Goal: Transaction & Acquisition: Purchase product/service

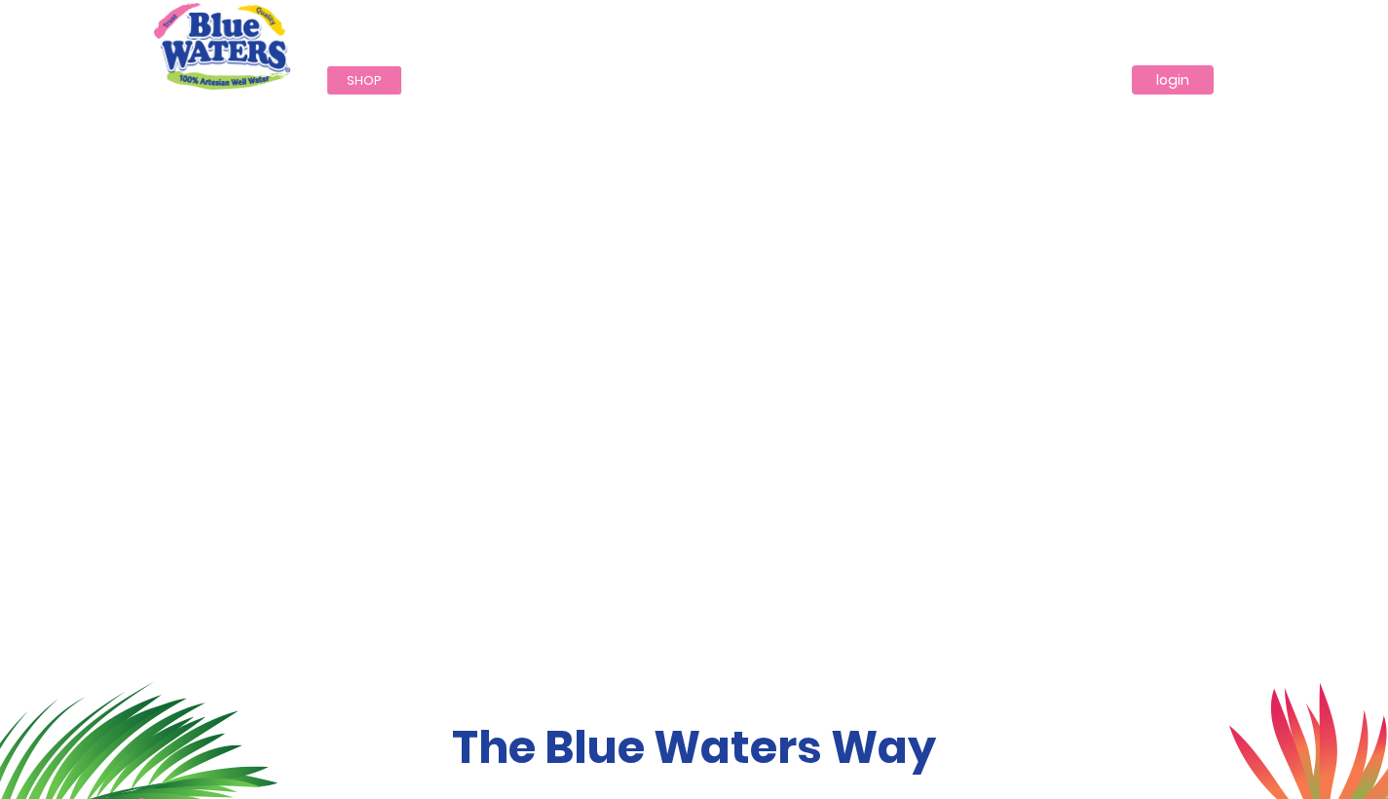
click at [544, 79] on link "login" at bounding box center [1173, 79] width 82 height 29
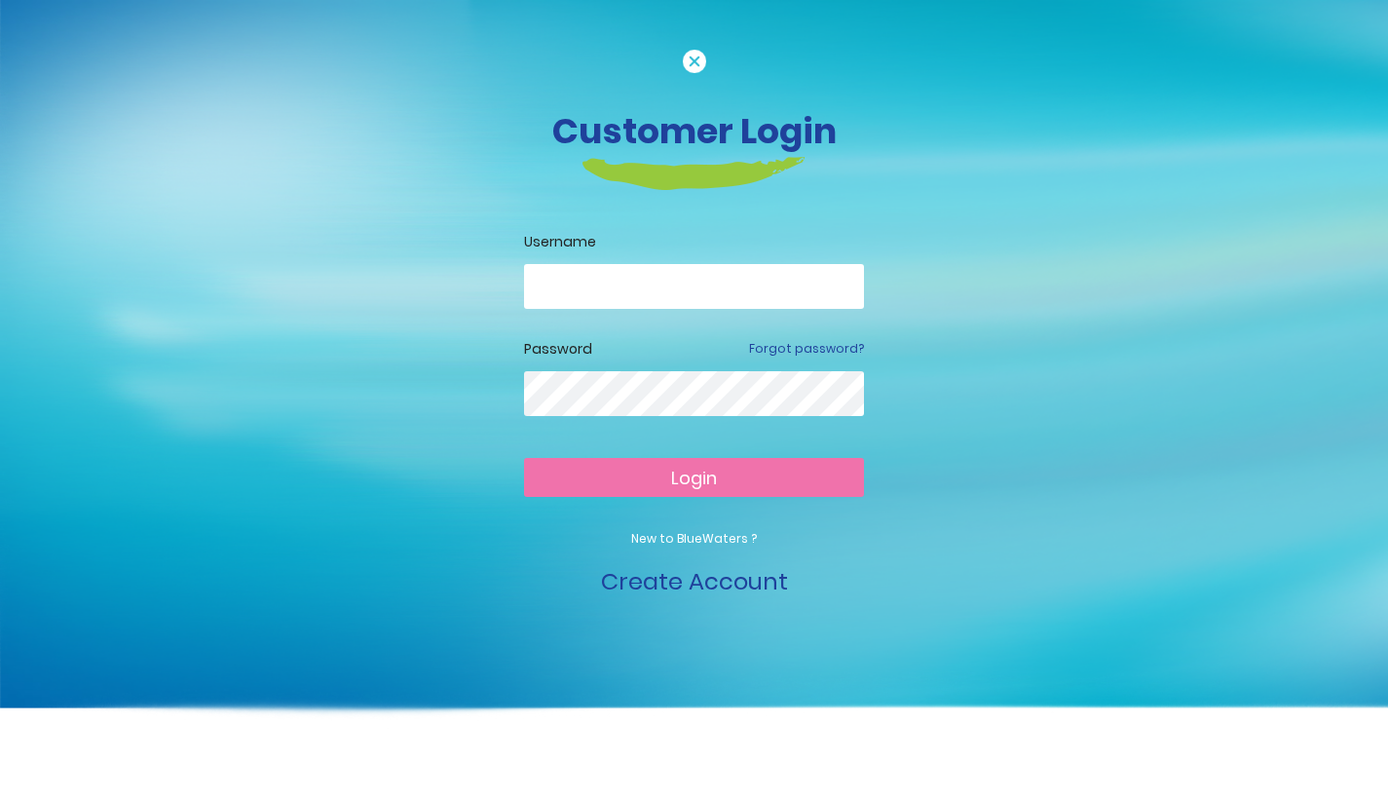
type input "**********"
click at [694, 476] on button "Login" at bounding box center [694, 477] width 340 height 39
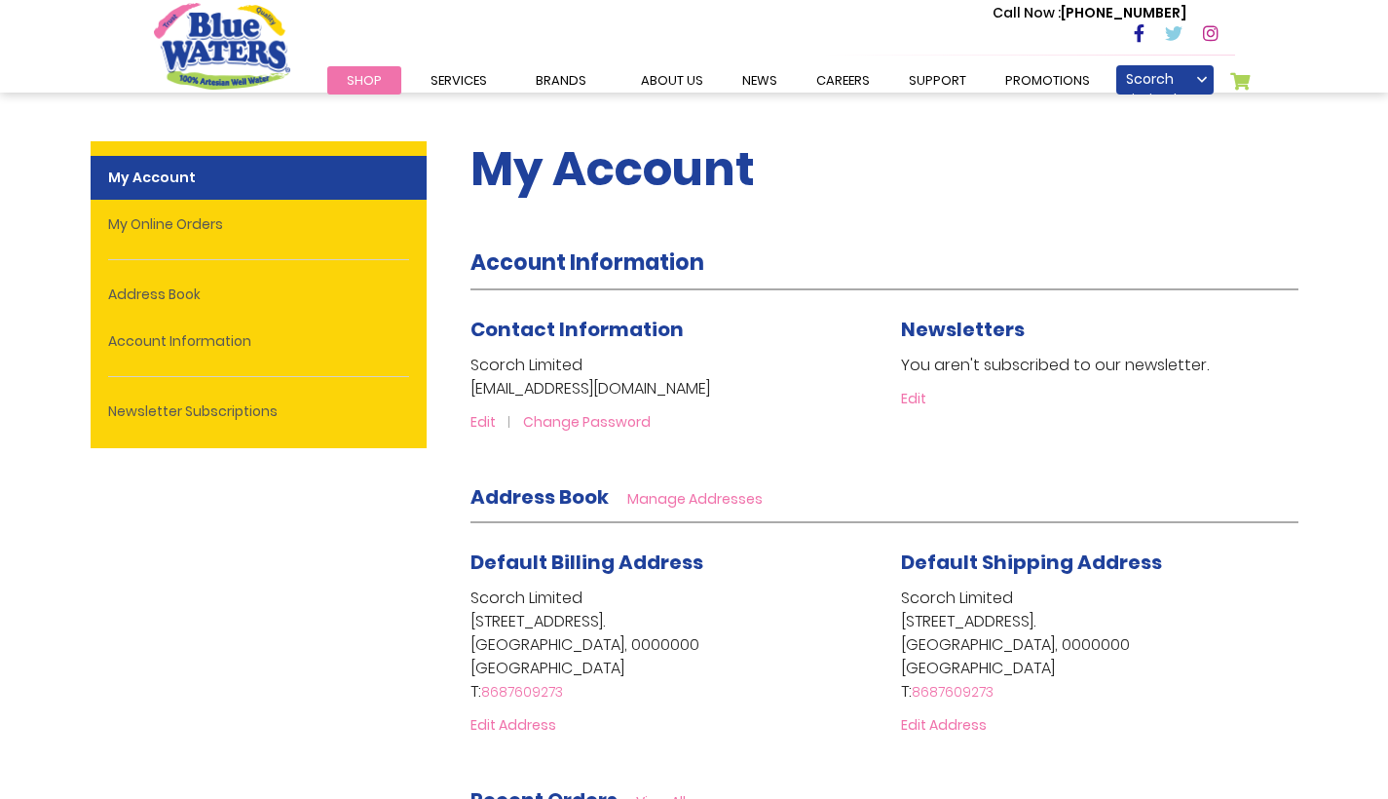
click at [369, 82] on span "Shop" at bounding box center [364, 80] width 35 height 19
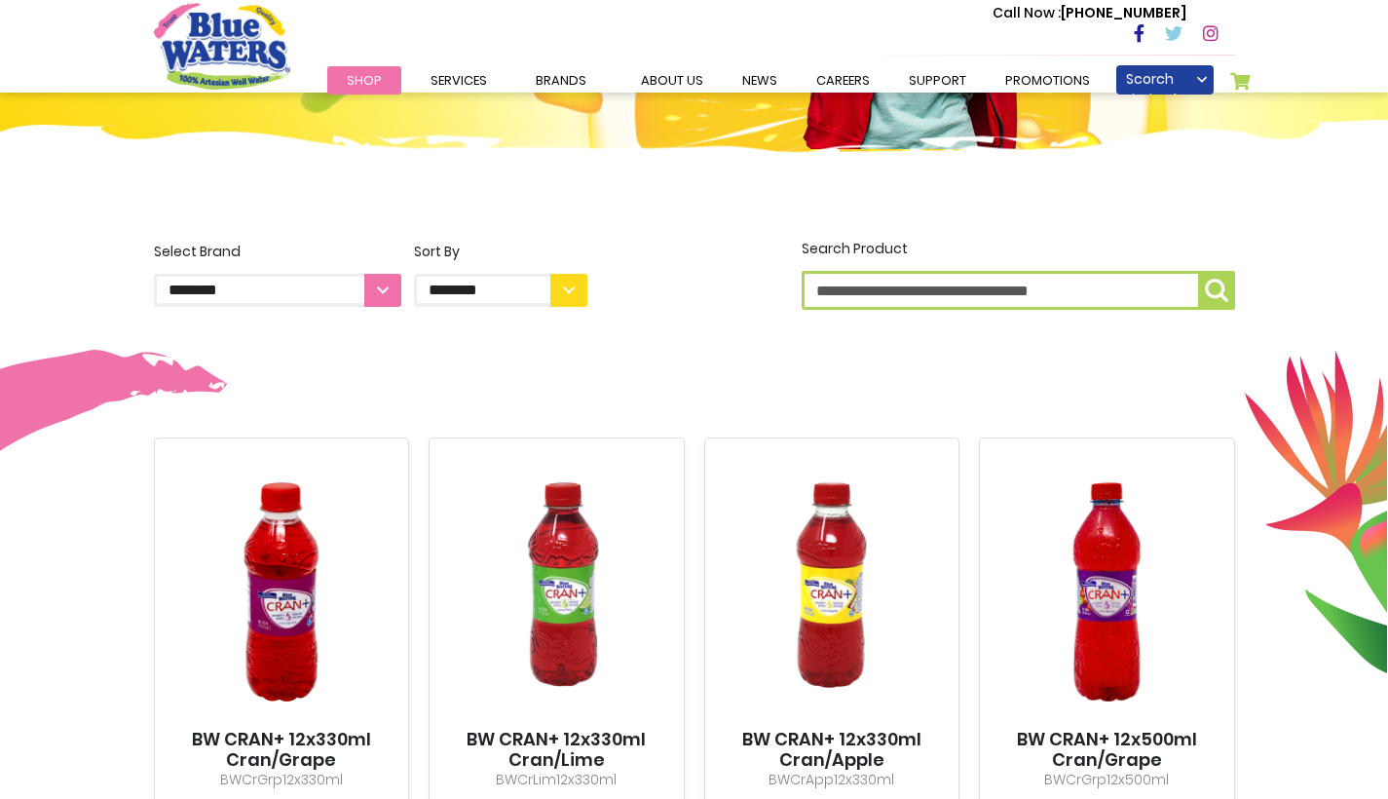
scroll to position [384, 0]
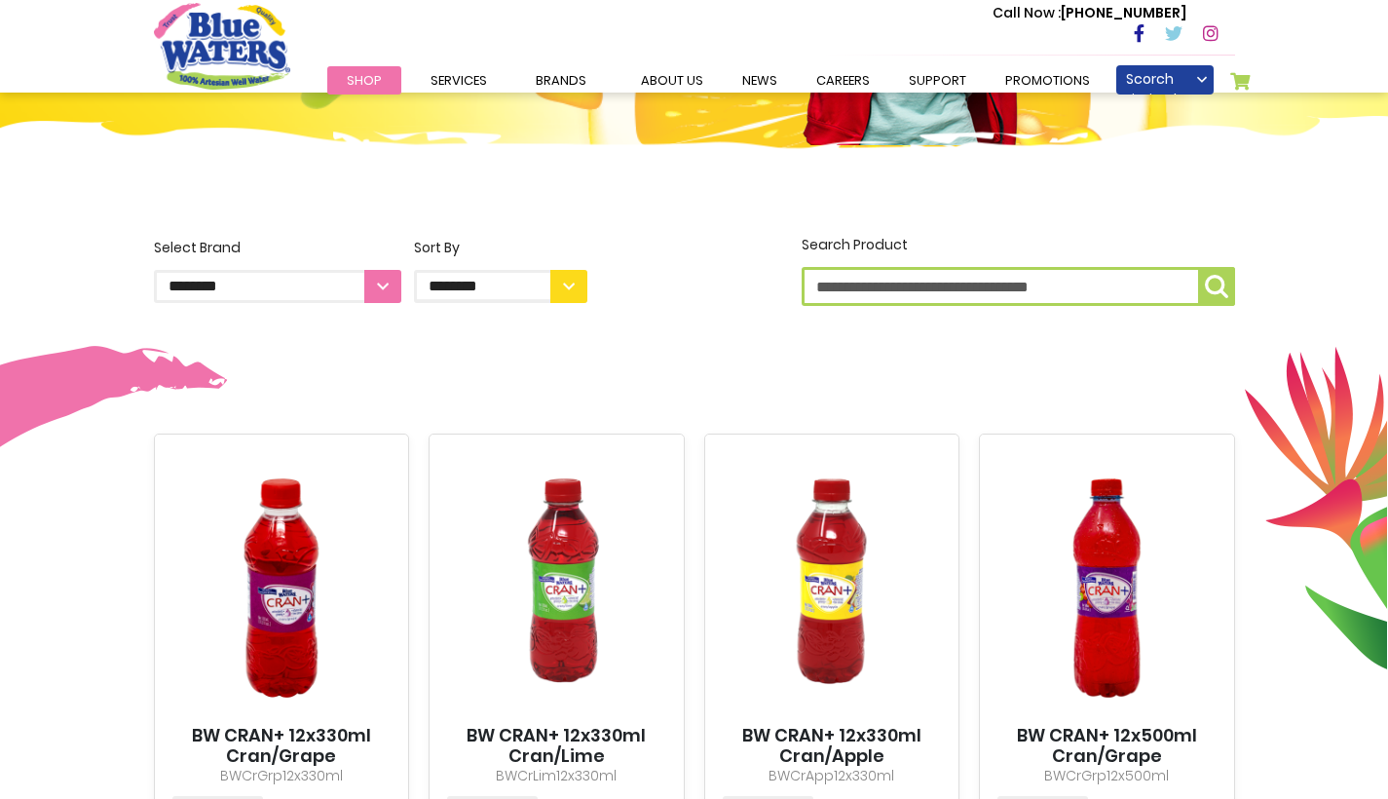
select select "**********"
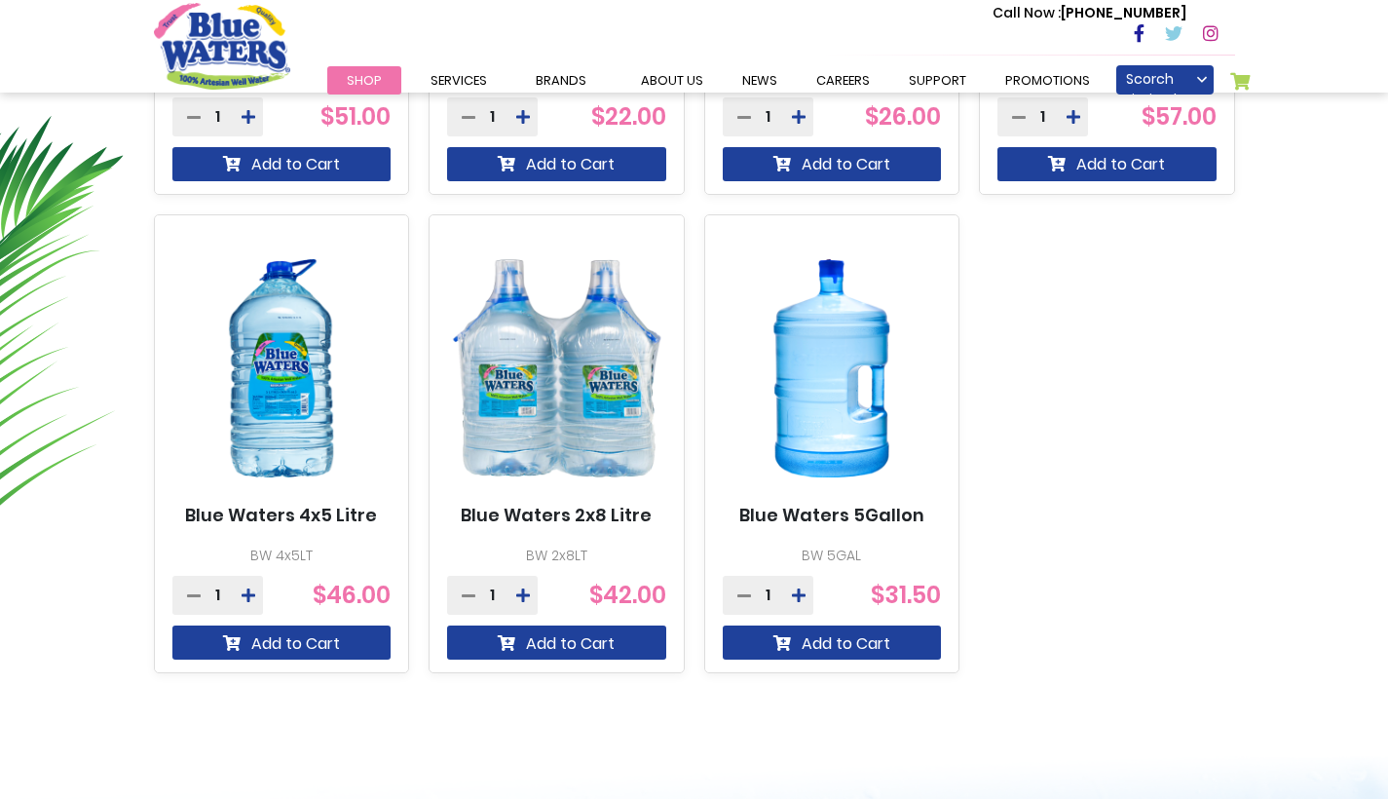
scroll to position [1086, 0]
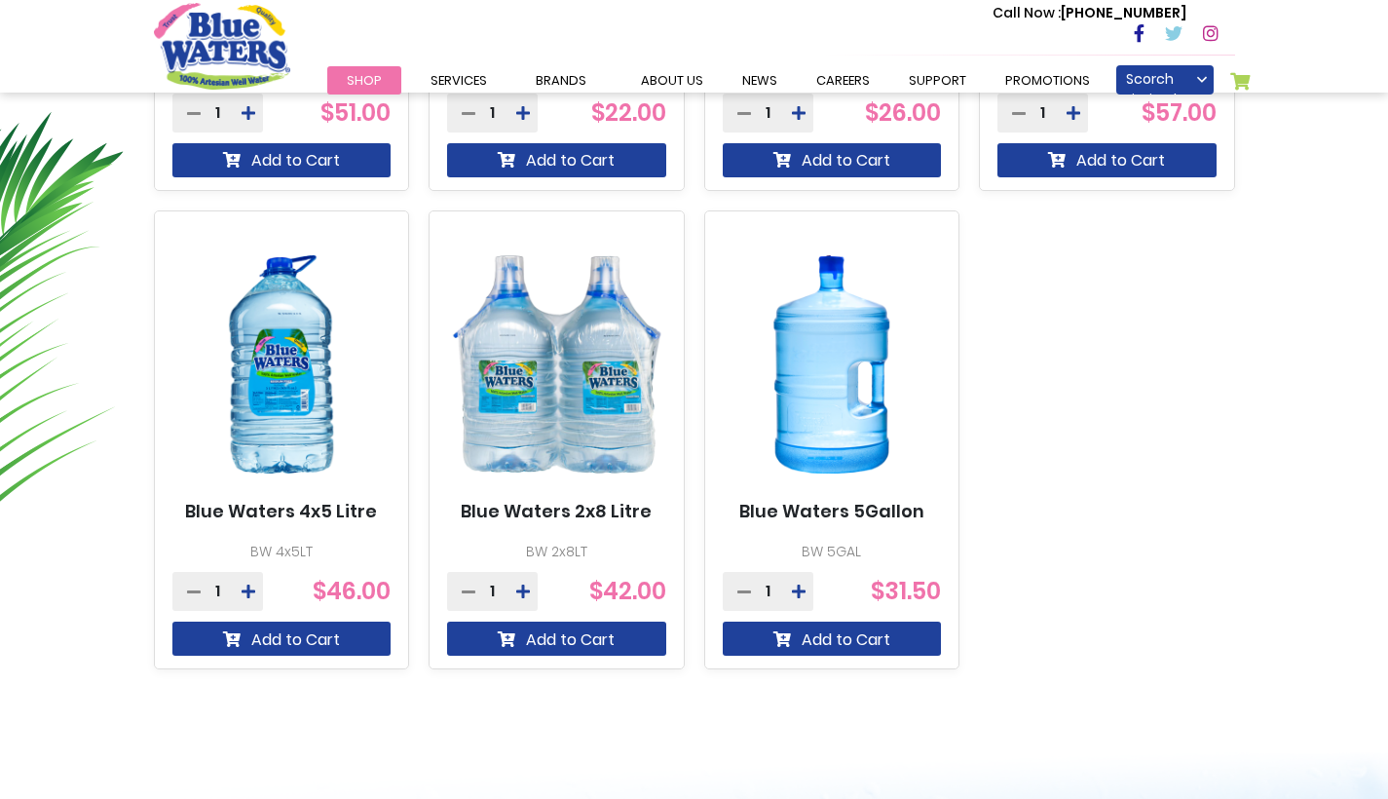
click at [799, 587] on icon at bounding box center [799, 592] width 14 height 16
click at [796, 586] on icon at bounding box center [799, 592] width 14 height 16
click at [795, 627] on button "Add to Cart" at bounding box center [832, 639] width 219 height 34
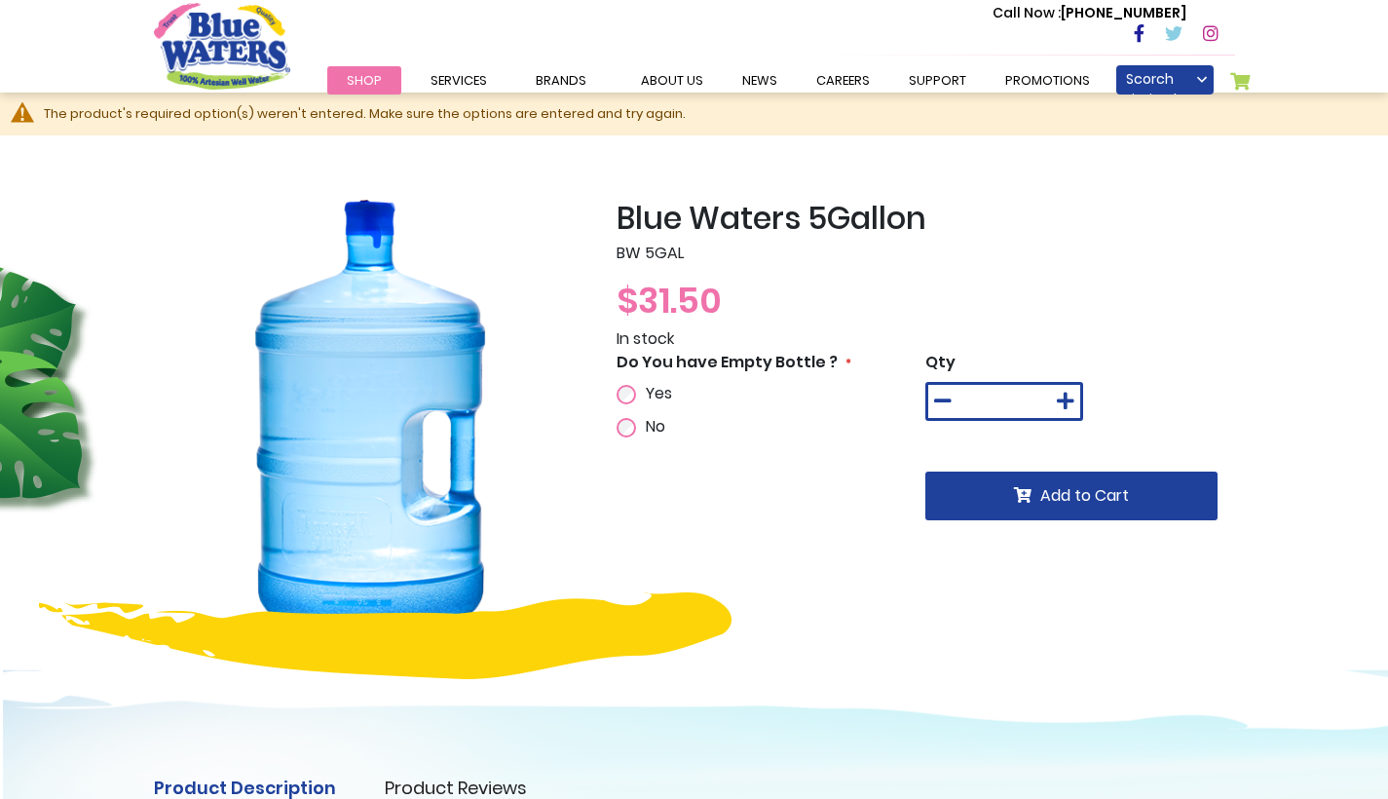
click at [1072, 392] on icon at bounding box center [1066, 401] width 18 height 19
type input "*"
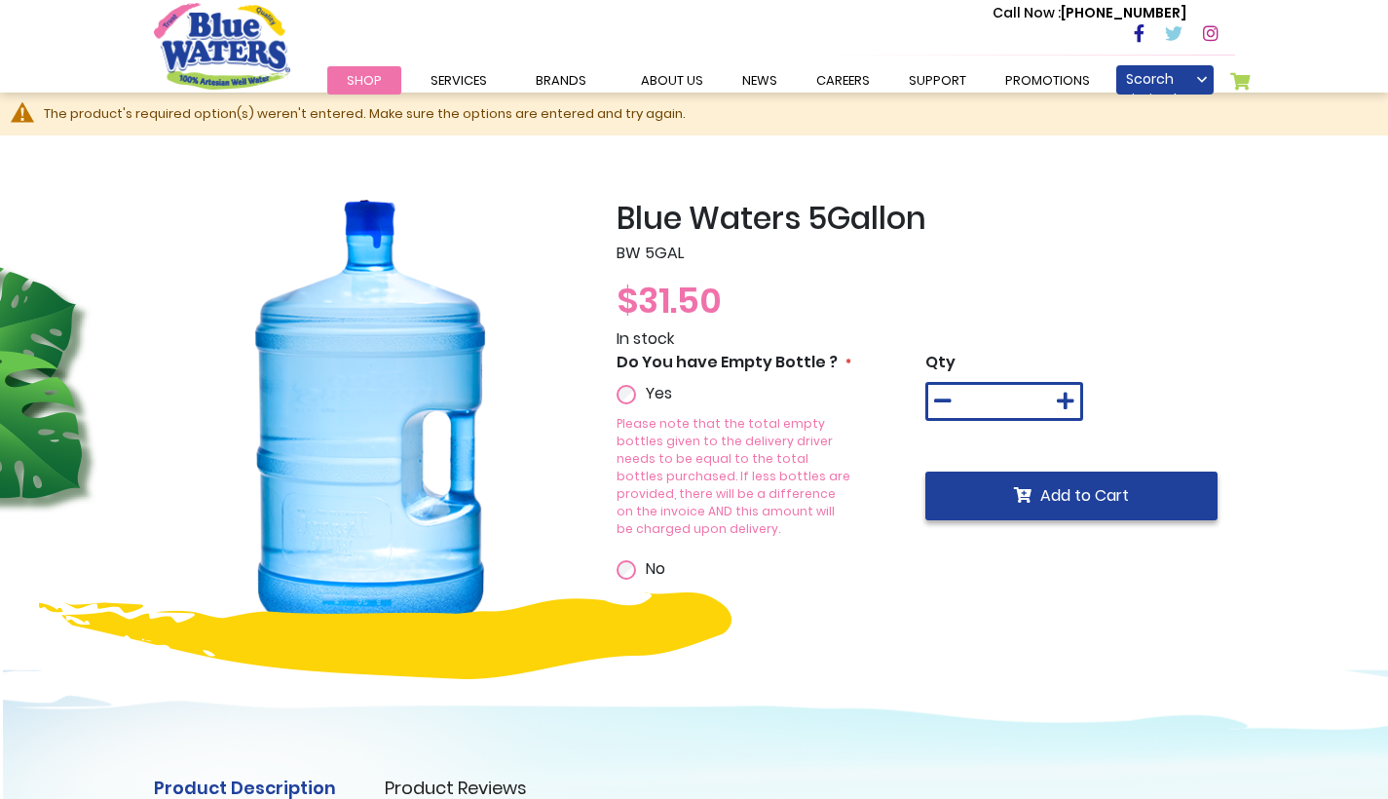
click at [1011, 500] on button "Add to Cart" at bounding box center [1072, 496] width 292 height 49
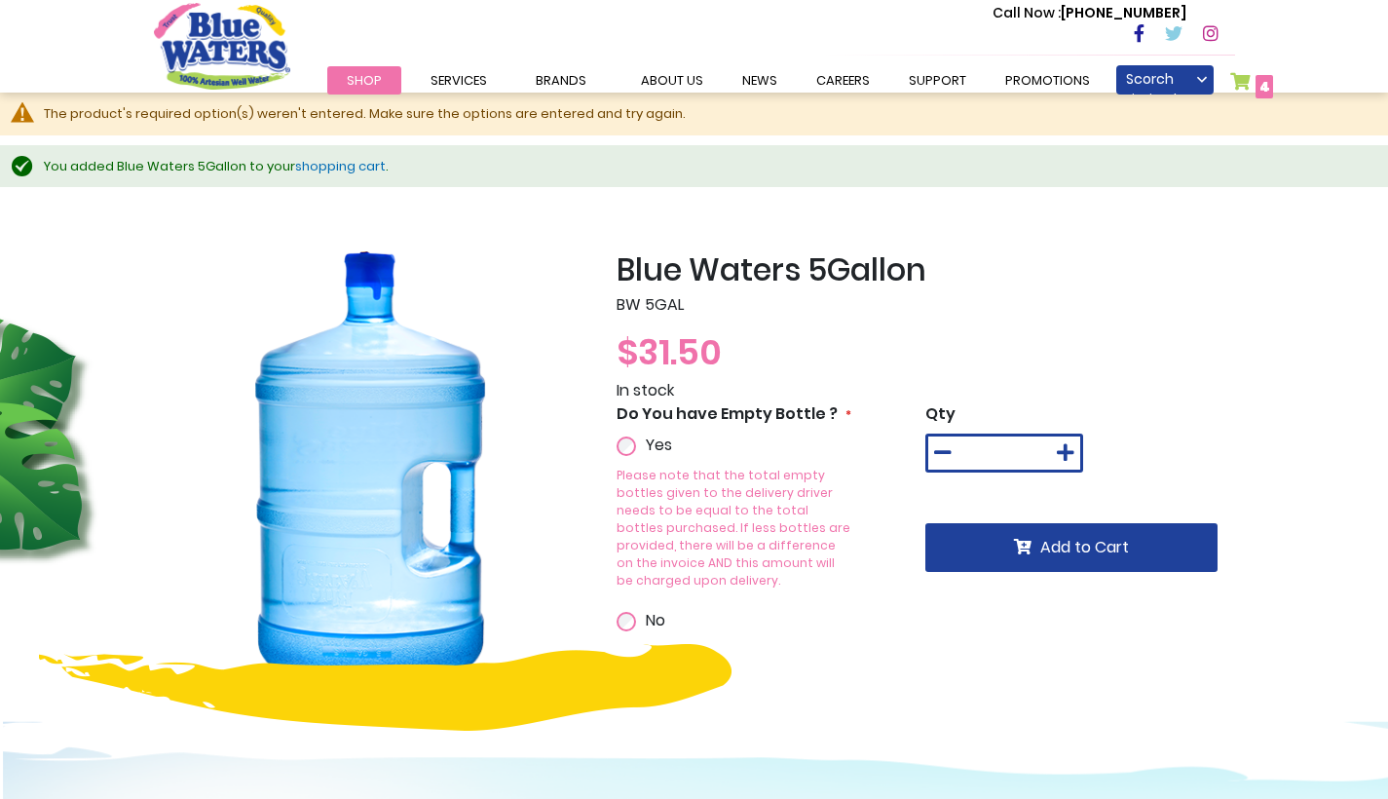
click at [336, 170] on link "shopping cart" at bounding box center [340, 166] width 91 height 19
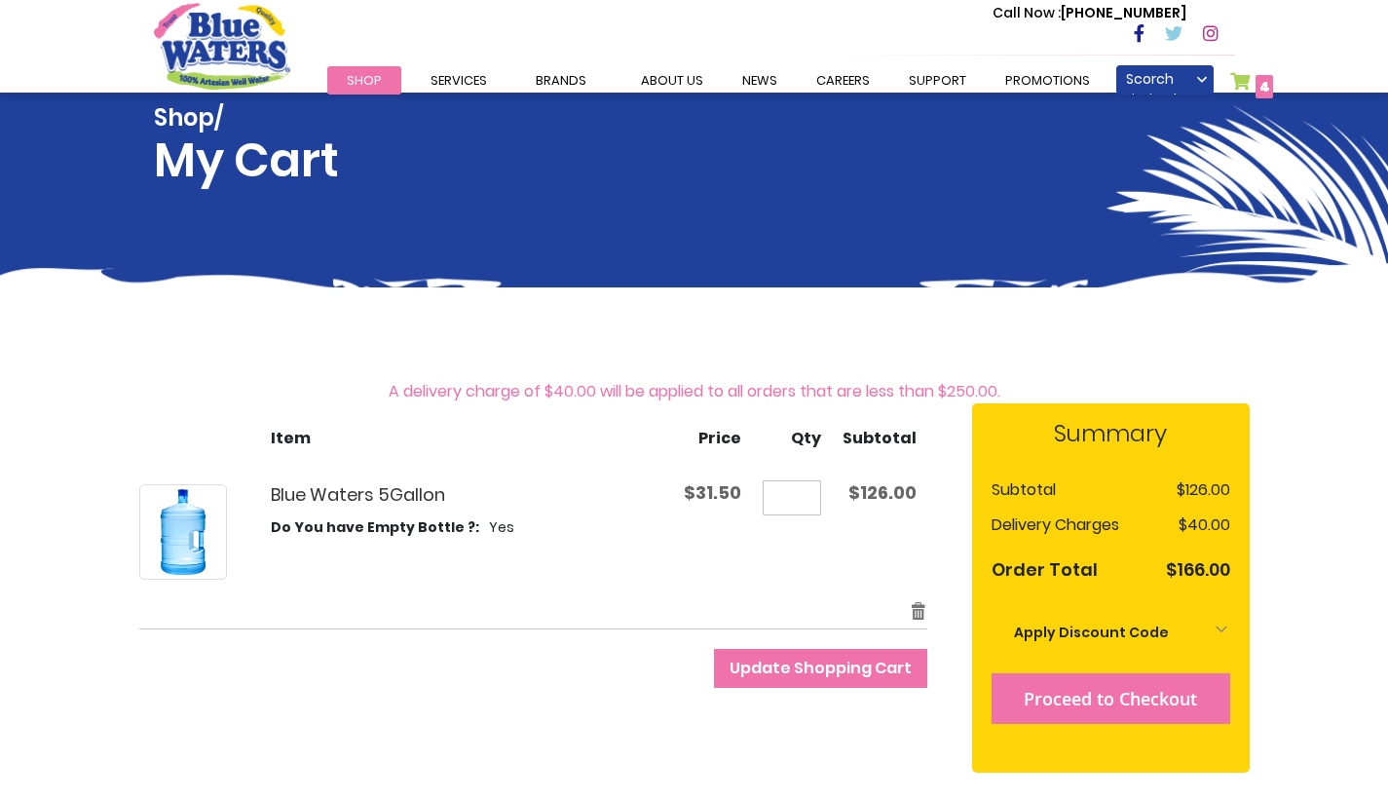
click at [1100, 699] on span "Proceed to Checkout" at bounding box center [1110, 698] width 173 height 23
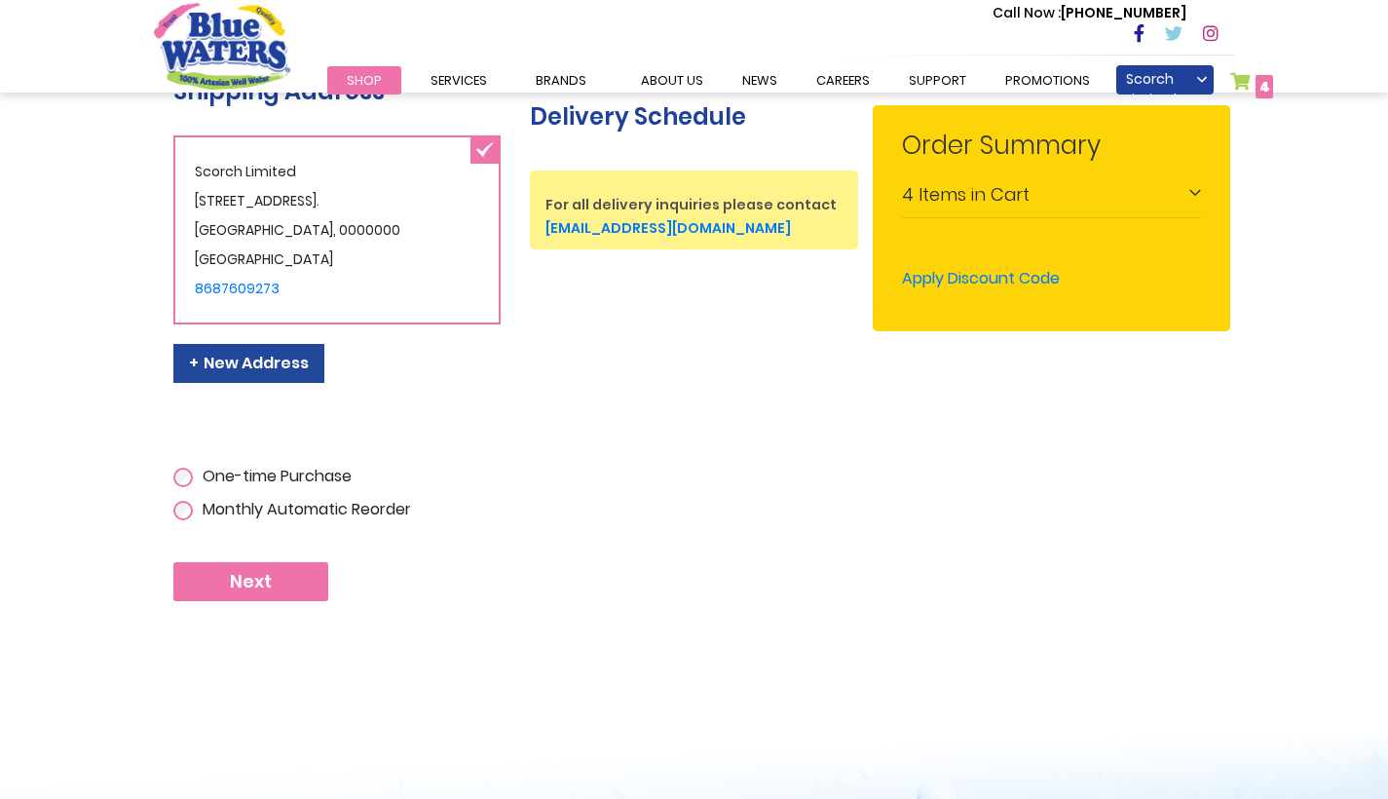
scroll to position [457, 0]
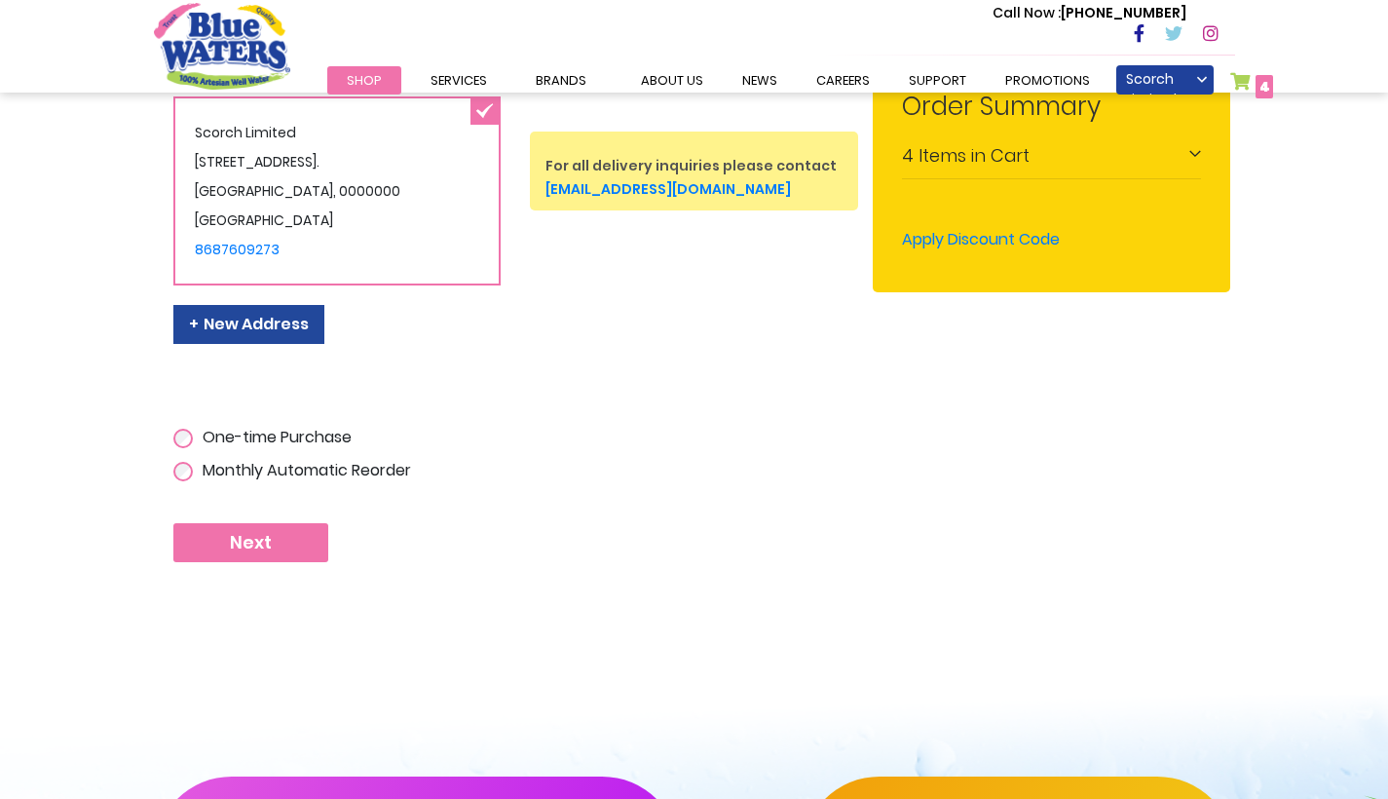
click at [260, 553] on span "Next" at bounding box center [251, 542] width 42 height 21
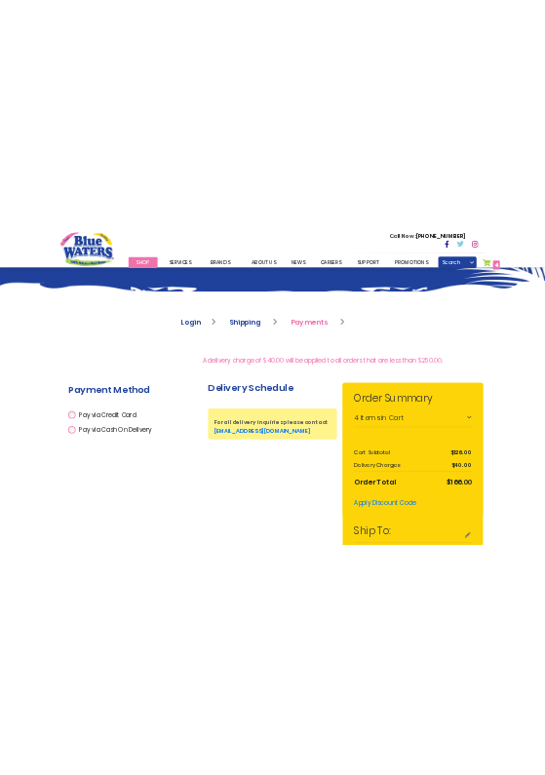
scroll to position [139, 0]
